Goal: Find specific page/section: Find specific page/section

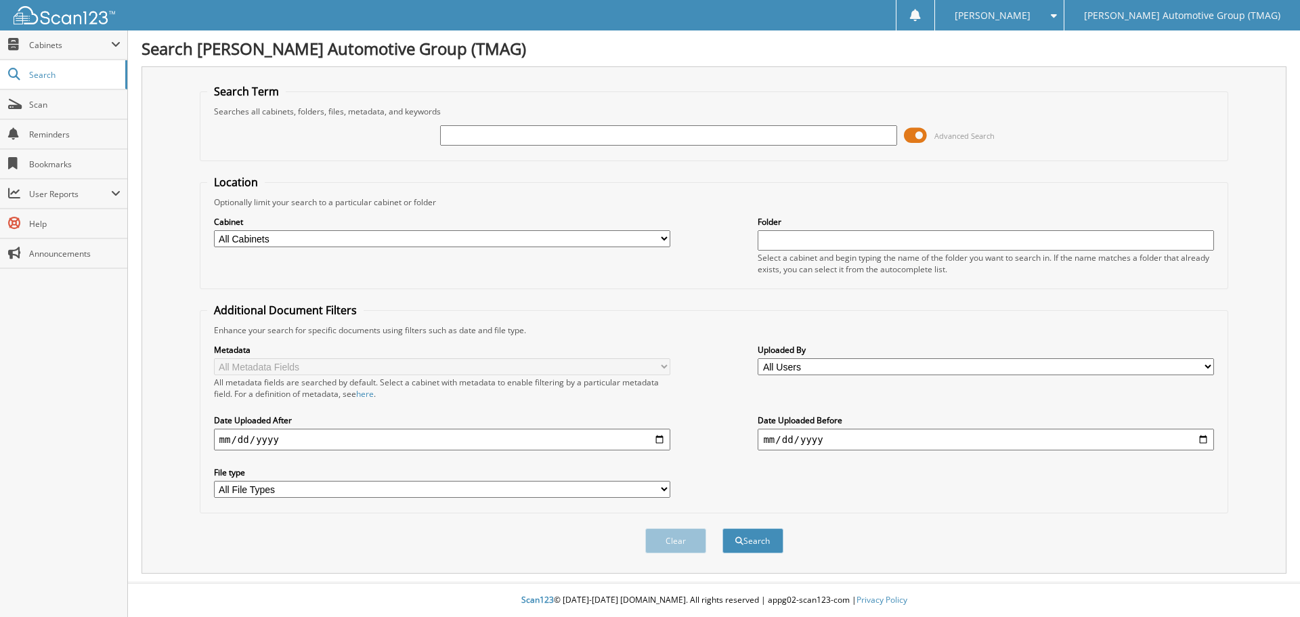
click at [644, 139] on input "text" at bounding box center [668, 135] width 456 height 20
type input "[PERSON_NAME] PAYMENT STATEMENT"
click at [783, 537] on button "Search" at bounding box center [753, 540] width 61 height 25
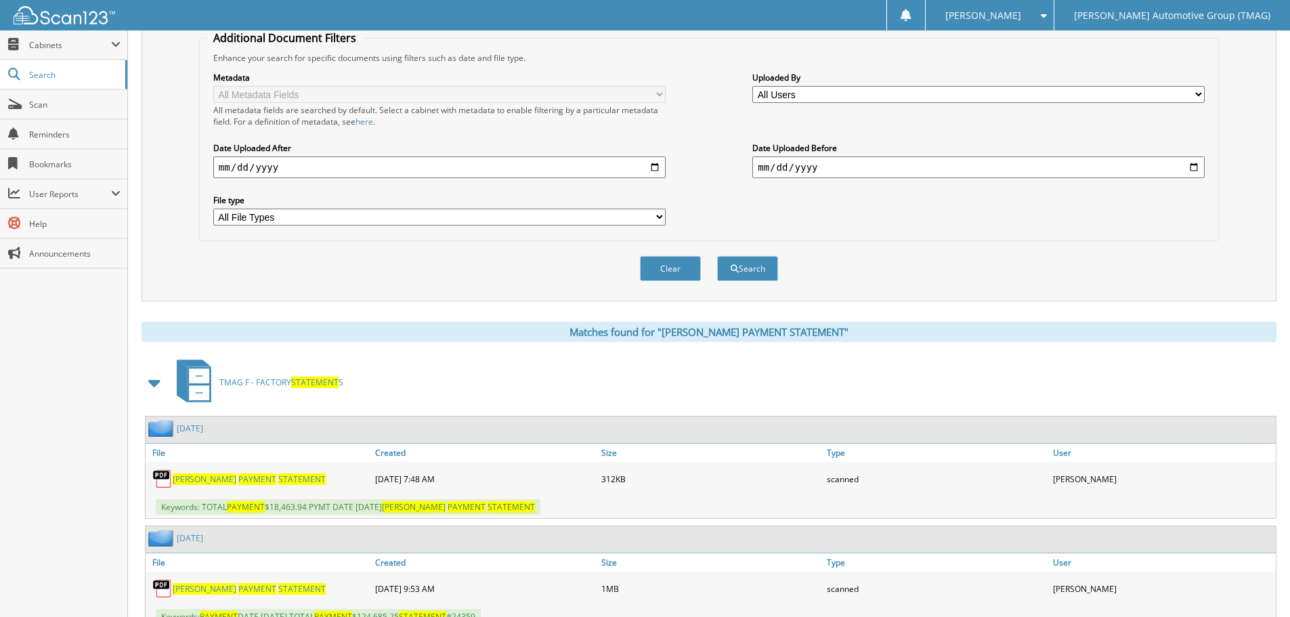
scroll to position [68, 0]
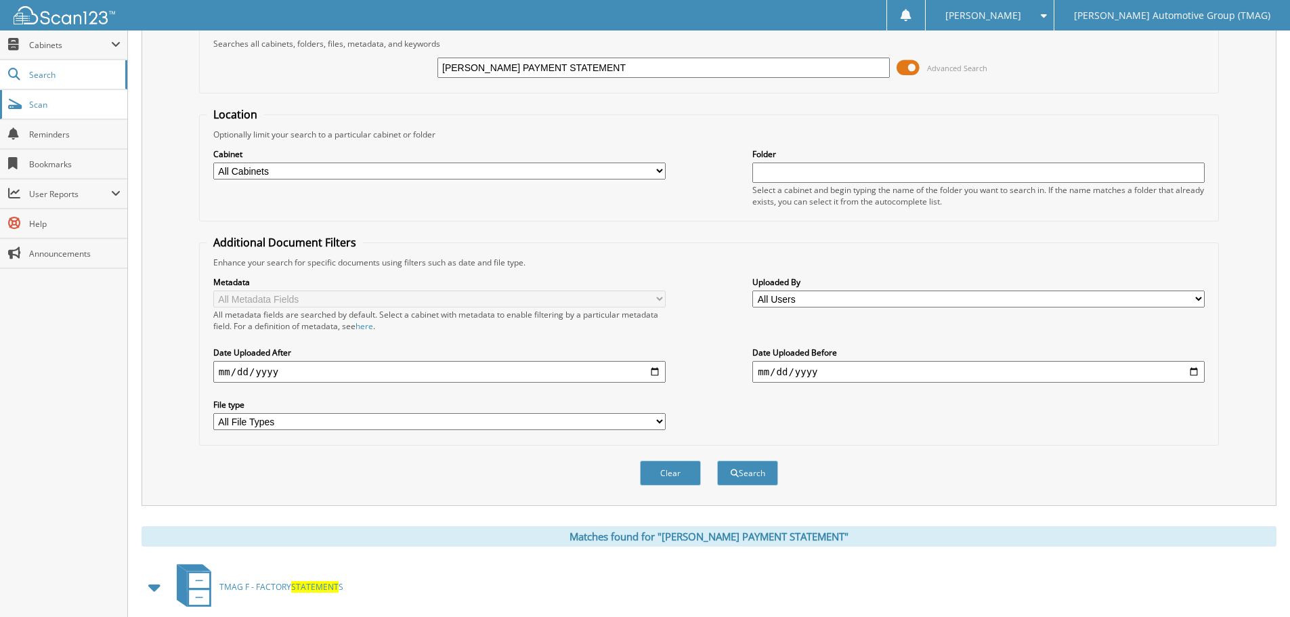
click at [70, 102] on span "Scan" at bounding box center [74, 105] width 91 height 12
